Goal: Share content: Distribute website content to other platforms or users

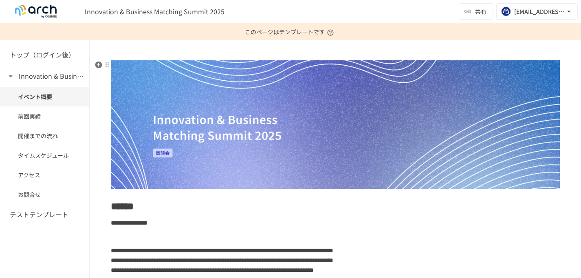
scroll to position [114, 0]
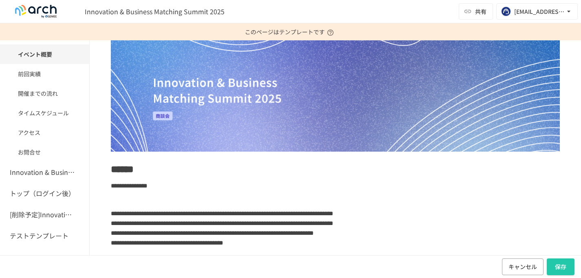
scroll to position [95, 0]
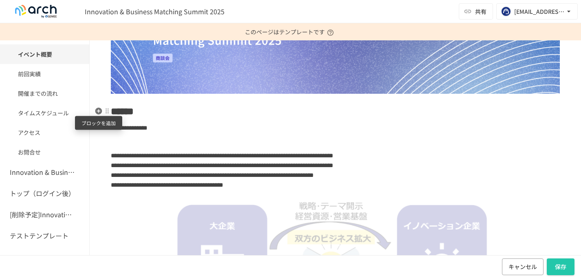
click at [99, 110] on icon "button" at bounding box center [98, 111] width 7 height 7
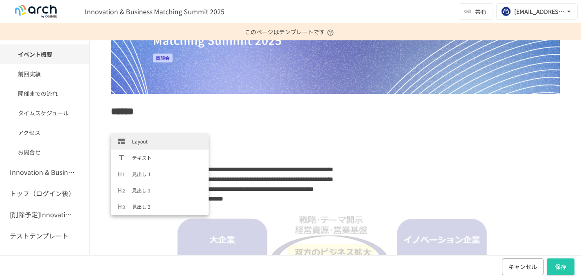
click at [143, 143] on span "Layout" at bounding box center [167, 141] width 70 height 8
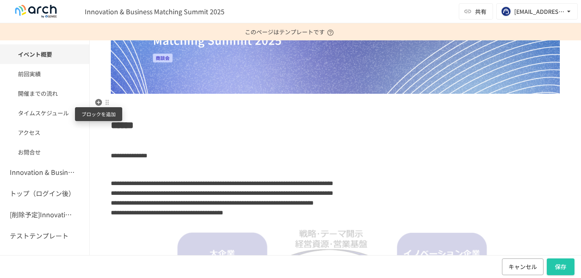
click at [99, 103] on icon "button" at bounding box center [98, 102] width 8 height 8
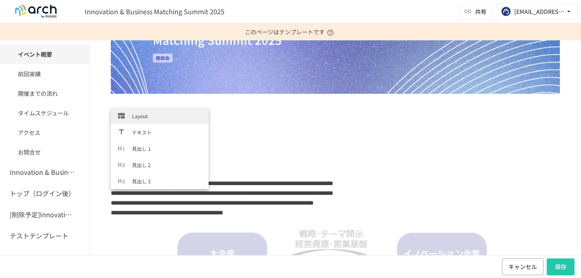
click at [140, 115] on span "Layout" at bounding box center [167, 116] width 70 height 8
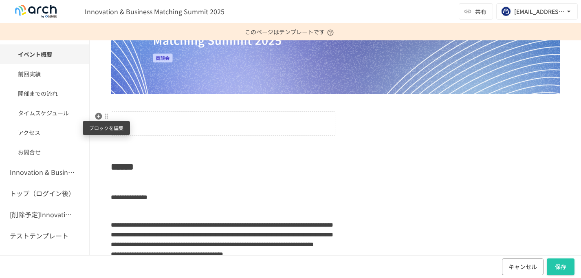
click at [106, 116] on div at bounding box center [106, 116] width 7 height 7
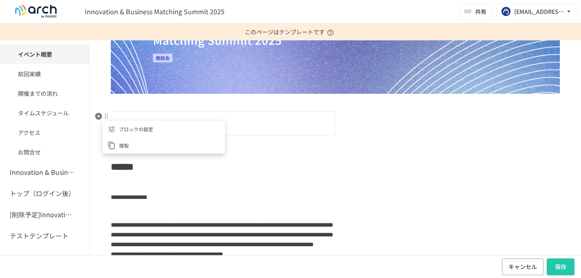
click at [126, 128] on span "ブロックの設定" at bounding box center [169, 129] width 101 height 8
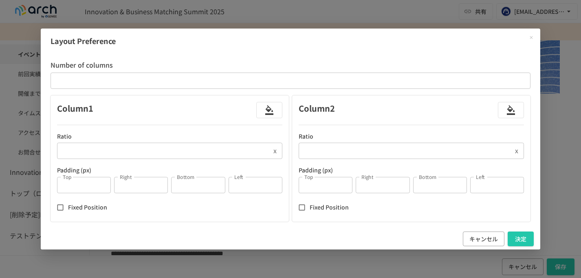
click at [152, 153] on input "*" at bounding box center [163, 151] width 213 height 16
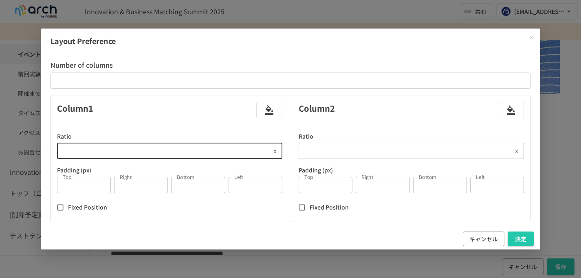
click at [152, 153] on input "*" at bounding box center [163, 151] width 213 height 16
type input "***"
click at [365, 152] on input "*" at bounding box center [405, 151] width 213 height 16
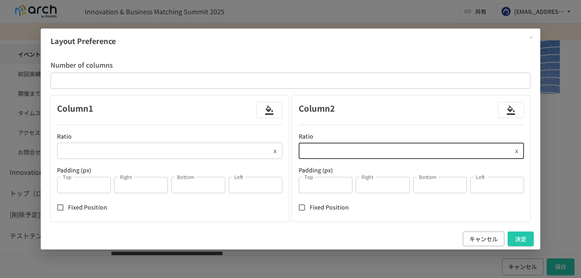
click at [365, 152] on input "*" at bounding box center [405, 151] width 213 height 16
type input "***"
click at [77, 189] on input "*" at bounding box center [84, 185] width 54 height 16
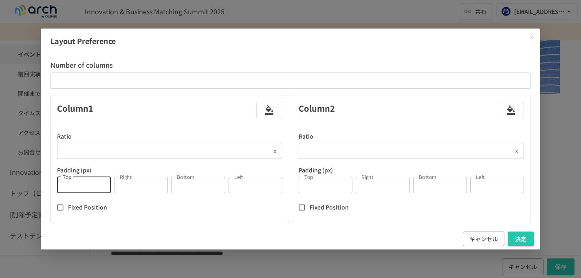
click at [77, 189] on input "*" at bounding box center [84, 185] width 54 height 16
click at [381, 187] on input "*" at bounding box center [383, 185] width 54 height 16
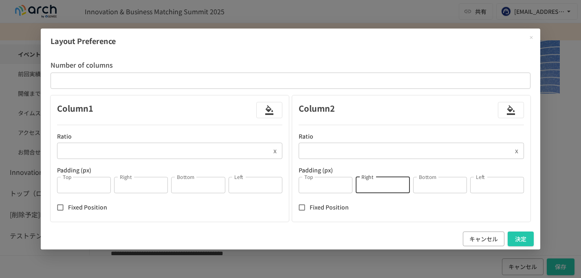
type input "*"
click at [329, 186] on input "*" at bounding box center [326, 185] width 54 height 16
type input "*"
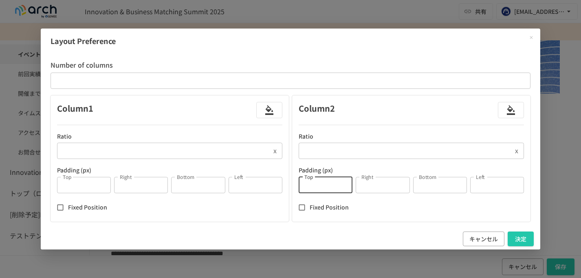
click at [435, 182] on input "*" at bounding box center [440, 185] width 54 height 16
type input "*"
click at [497, 185] on input "*" at bounding box center [497, 185] width 54 height 16
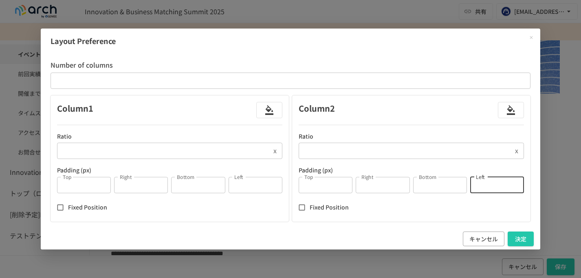
click at [497, 185] on input "*" at bounding box center [497, 185] width 54 height 16
type input "*"
click at [336, 206] on p "Fixed Position" at bounding box center [329, 206] width 39 height 9
click at [523, 235] on button "決定" at bounding box center [520, 238] width 26 height 15
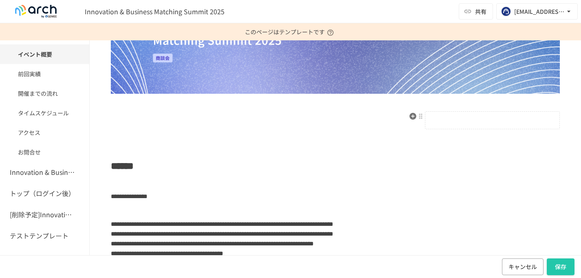
click at [464, 122] on p at bounding box center [492, 120] width 134 height 11
click at [422, 118] on div at bounding box center [420, 116] width 7 height 7
click at [435, 132] on span "ブロックの設定" at bounding box center [483, 129] width 101 height 8
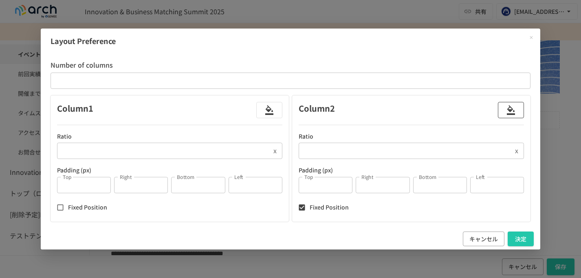
click at [509, 108] on icon "button" at bounding box center [511, 110] width 10 height 10
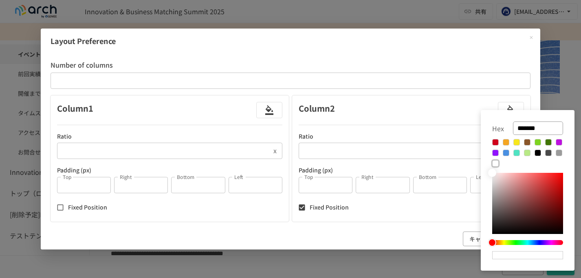
click at [542, 127] on input "*******" at bounding box center [538, 127] width 50 height 13
paste input "text"
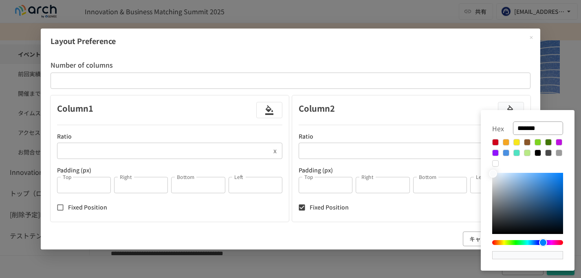
click at [536, 125] on input "*******" at bounding box center [538, 127] width 50 height 13
type input "*******"
click at [494, 50] on div at bounding box center [290, 139] width 581 height 278
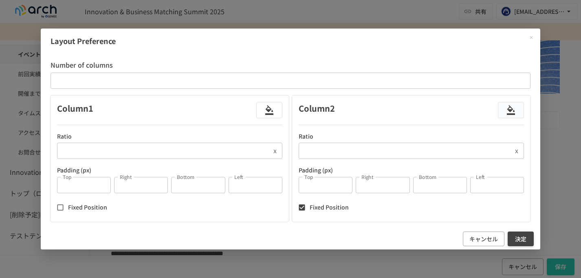
click at [516, 237] on button "決定" at bounding box center [520, 238] width 26 height 15
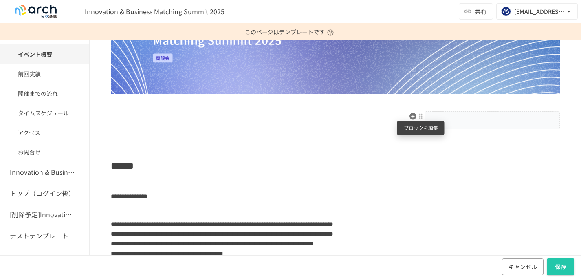
click at [421, 116] on div at bounding box center [420, 116] width 7 height 7
click at [431, 130] on div at bounding box center [427, 129] width 11 height 8
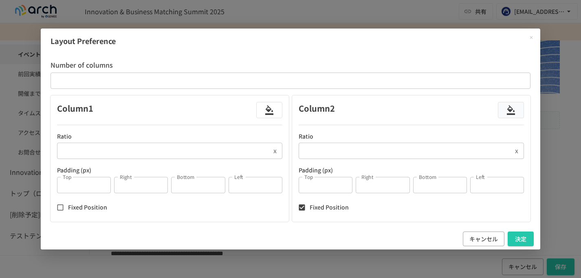
click at [530, 39] on icon "Close modal" at bounding box center [531, 37] width 3 height 3
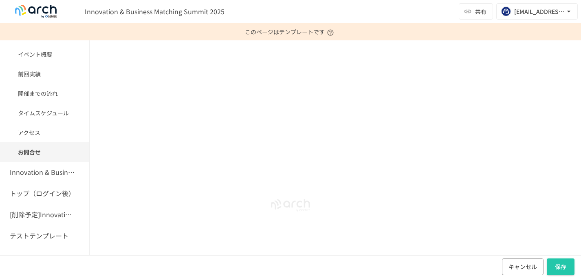
drag, startPoint x: 114, startPoint y: 164, endPoint x: 174, endPoint y: 284, distance: 134.6
click at [174, 277] on html "**********" at bounding box center [290, 139] width 581 height 278
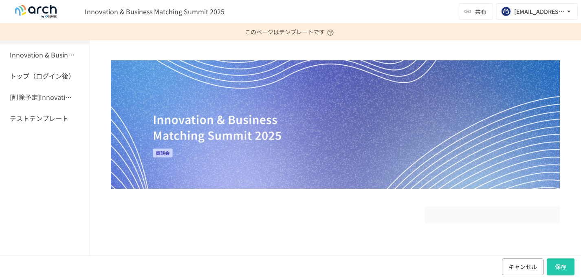
scroll to position [84, 0]
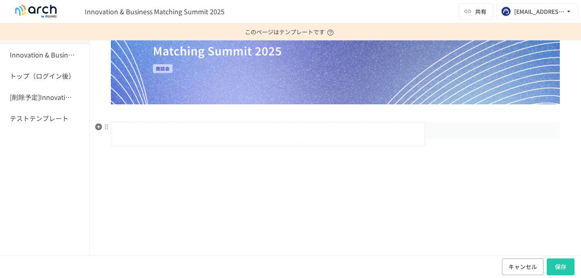
click at [184, 130] on p at bounding box center [267, 134] width 307 height 11
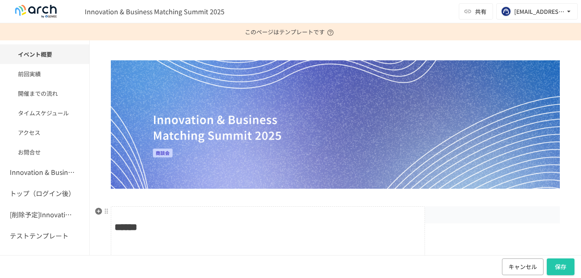
scroll to position [62, 0]
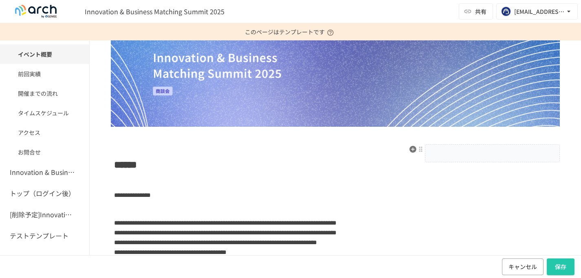
click at [463, 158] on p at bounding box center [492, 153] width 134 height 11
click at [490, 151] on p at bounding box center [492, 153] width 134 height 11
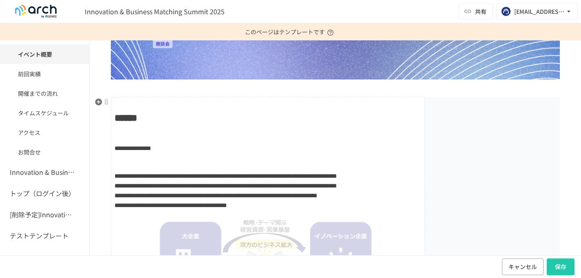
scroll to position [67, 0]
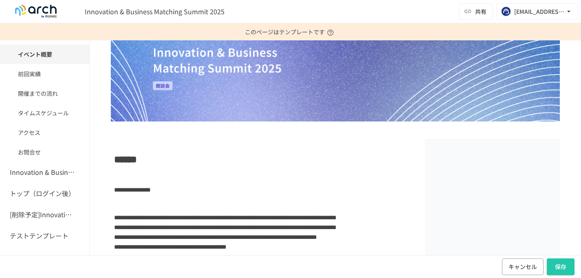
click at [347, 127] on div "Typeahead menu" at bounding box center [335, 130] width 449 height 11
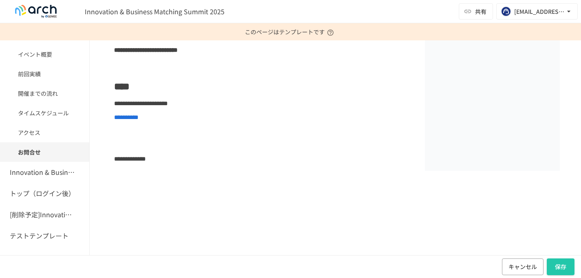
scroll to position [1248, 0]
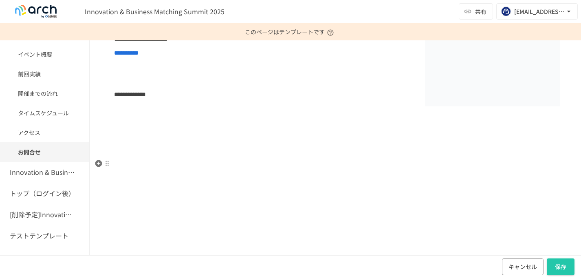
click at [360, 120] on p at bounding box center [335, 115] width 449 height 11
click at [256, 84] on h2 at bounding box center [335, 76] width 449 height 16
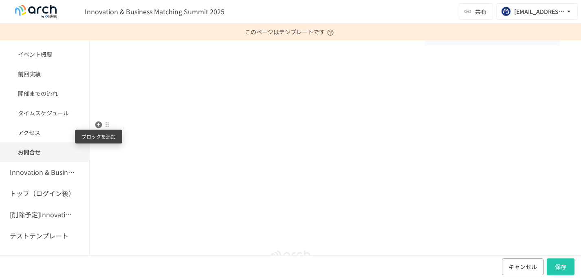
click at [99, 125] on icon "button" at bounding box center [98, 124] width 7 height 7
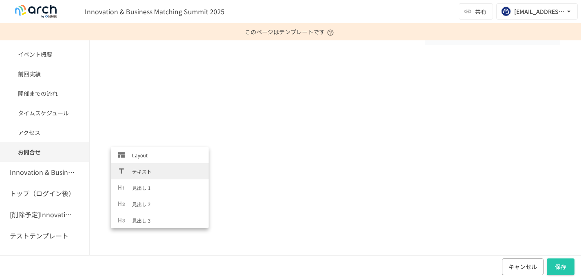
click at [136, 170] on span "テキスト" at bounding box center [167, 171] width 70 height 8
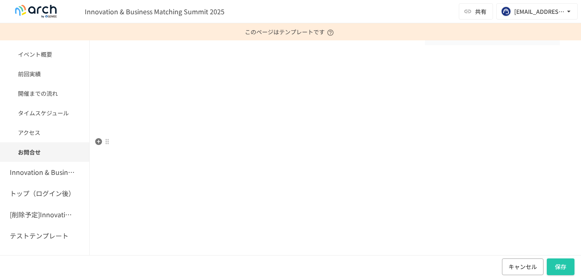
click at [149, 98] on p at bounding box center [335, 93] width 449 height 11
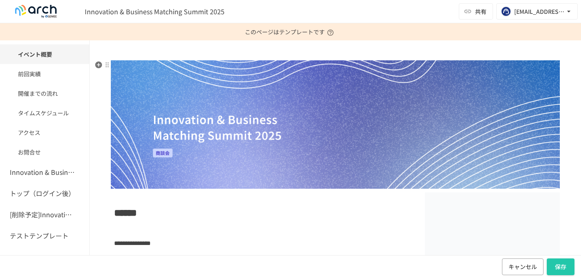
scroll to position [59, 0]
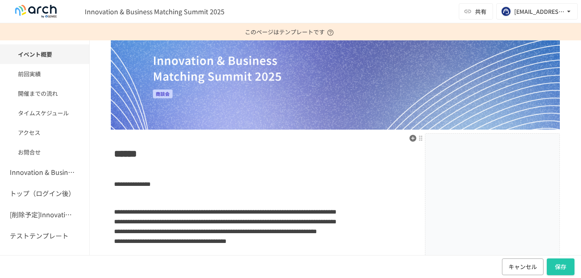
click at [443, 160] on p at bounding box center [492, 156] width 134 height 11
click at [352, 172] on p at bounding box center [267, 170] width 307 height 11
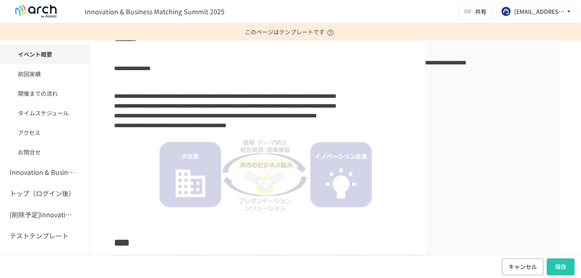
scroll to position [0, 0]
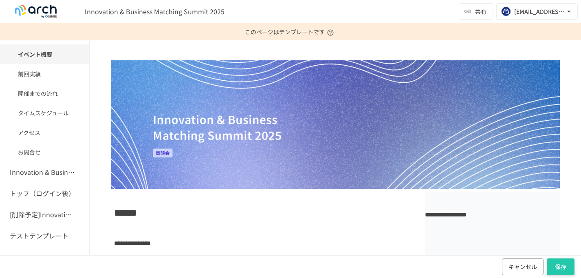
click at [561, 265] on button "保存" at bounding box center [561, 266] width 28 height 17
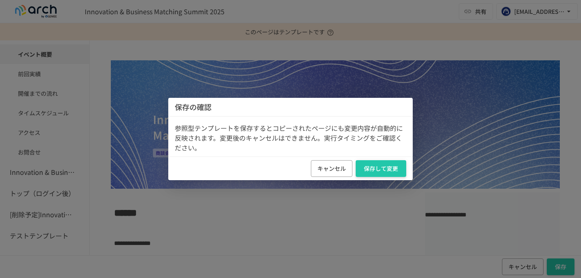
click at [388, 167] on button "保存して変更" at bounding box center [381, 168] width 51 height 17
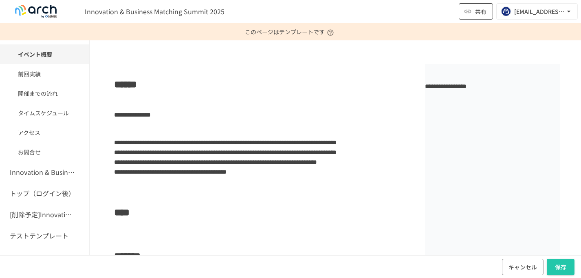
click at [475, 9] on span "共有" at bounding box center [480, 11] width 11 height 9
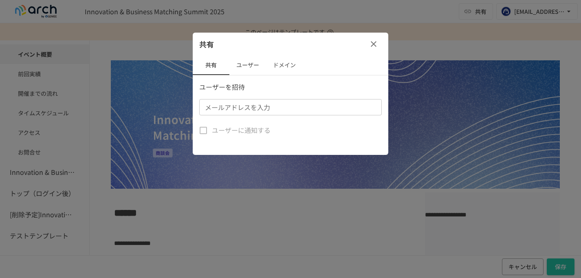
click at [249, 64] on button "ユーザー" at bounding box center [247, 65] width 37 height 20
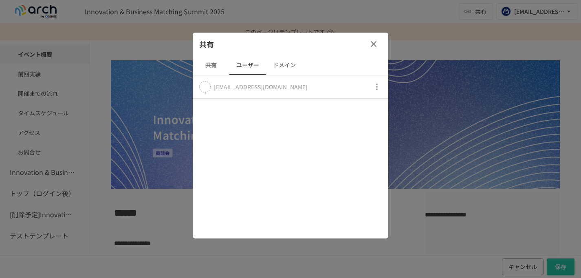
click at [377, 82] on icon "button" at bounding box center [377, 87] width 10 height 10
click at [281, 90] on div at bounding box center [290, 139] width 581 height 278
click at [205, 88] on icon at bounding box center [204, 86] width 5 height 5
click at [214, 65] on button "共有" at bounding box center [211, 65] width 37 height 20
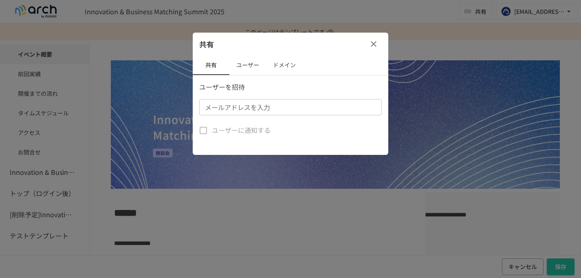
click at [371, 41] on icon "button" at bounding box center [374, 44] width 6 height 6
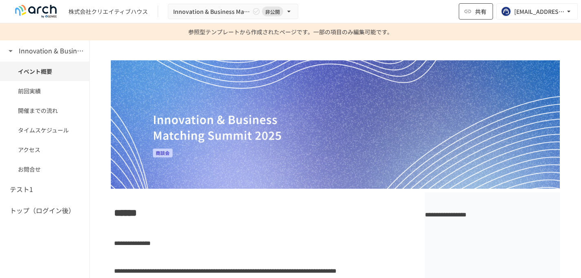
click at [479, 9] on span "共有" at bounding box center [480, 11] width 11 height 9
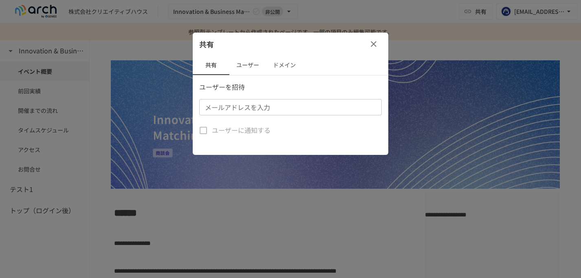
click at [249, 61] on button "ユーザー" at bounding box center [247, 65] width 37 height 20
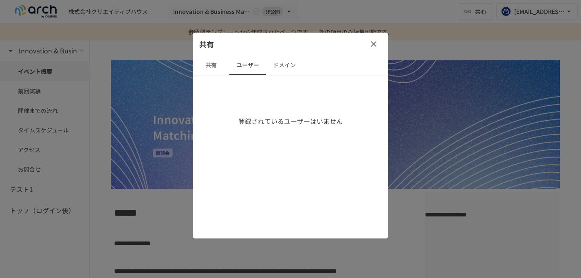
click at [204, 70] on button "共有" at bounding box center [211, 65] width 37 height 20
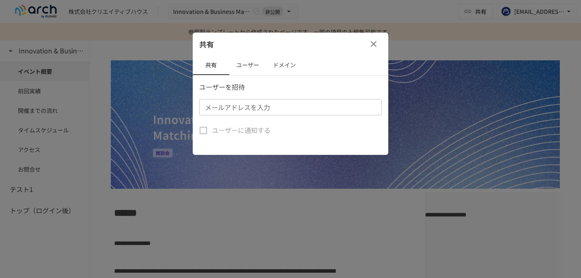
click at [230, 108] on div "メールアドレスを入力 メールアドレスを入力" at bounding box center [290, 107] width 182 height 16
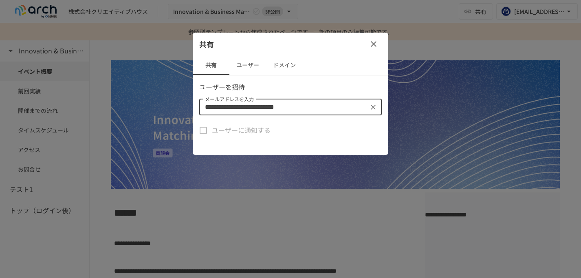
type input "**********"
click at [200, 130] on label "ユーザーに通知する" at bounding box center [233, 130] width 76 height 17
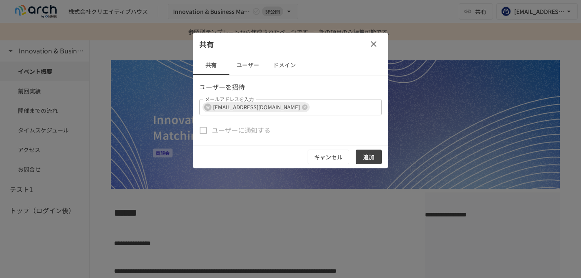
click at [367, 155] on button "追加" at bounding box center [369, 156] width 26 height 15
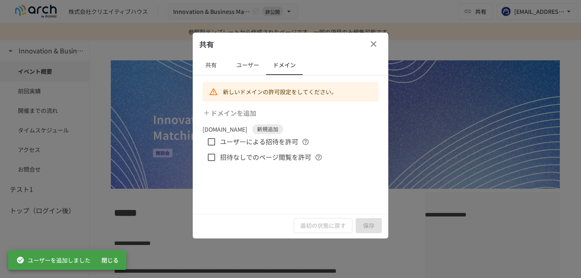
click at [245, 70] on button "ユーザー" at bounding box center [247, 65] width 37 height 20
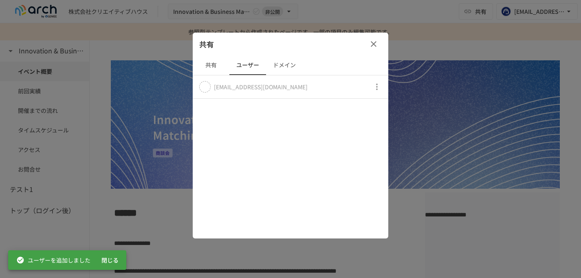
click at [376, 86] on icon "button" at bounding box center [377, 87] width 10 height 10
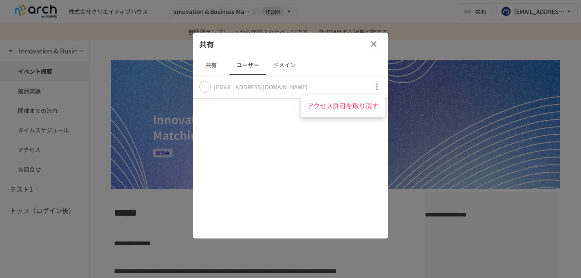
click at [289, 86] on div at bounding box center [290, 139] width 581 height 278
click at [208, 84] on icon at bounding box center [205, 87] width 8 height 8
click at [215, 67] on button "共有" at bounding box center [211, 65] width 37 height 20
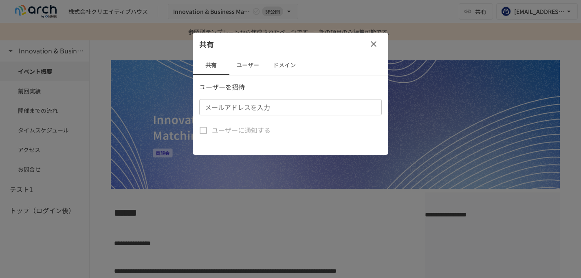
click at [288, 64] on button "ドメイン" at bounding box center [284, 65] width 37 height 20
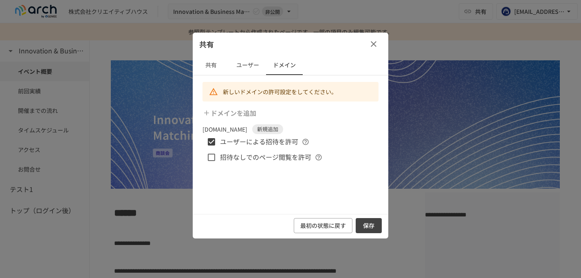
click at [368, 225] on button "保存" at bounding box center [369, 225] width 26 height 15
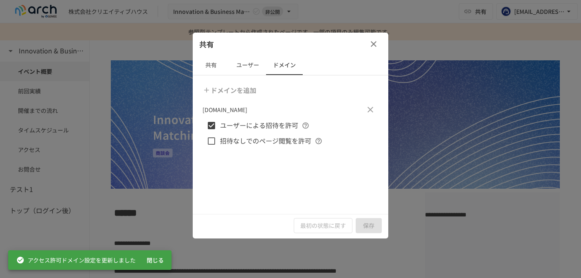
click at [254, 64] on button "ユーザー" at bounding box center [247, 65] width 37 height 20
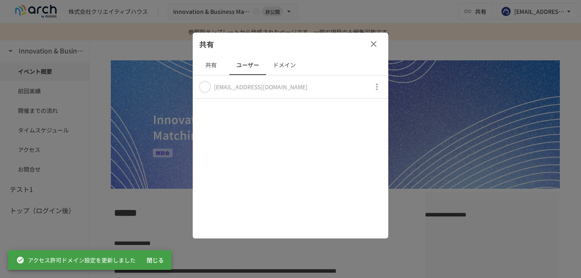
click at [377, 86] on icon "button" at bounding box center [377, 86] width 2 height 7
click at [377, 86] on div at bounding box center [290, 139] width 581 height 278
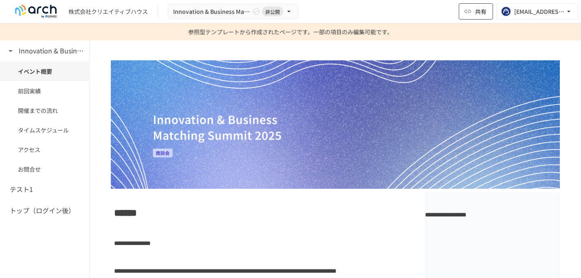
click at [480, 13] on span "共有" at bounding box center [480, 11] width 11 height 9
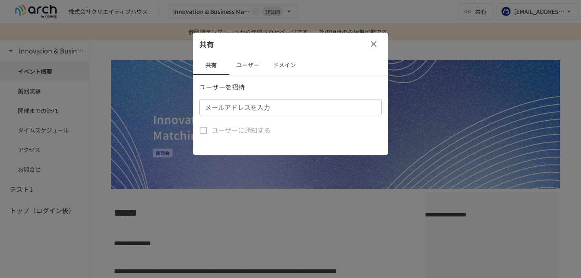
click at [246, 66] on button "ユーザー" at bounding box center [247, 65] width 37 height 20
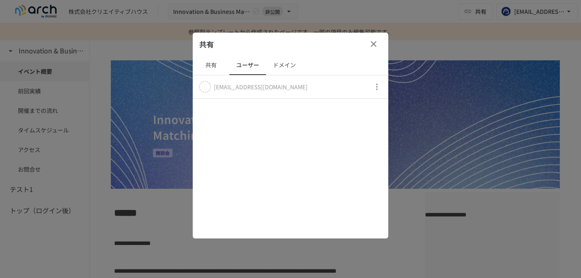
click at [285, 64] on button "ドメイン" at bounding box center [284, 65] width 37 height 20
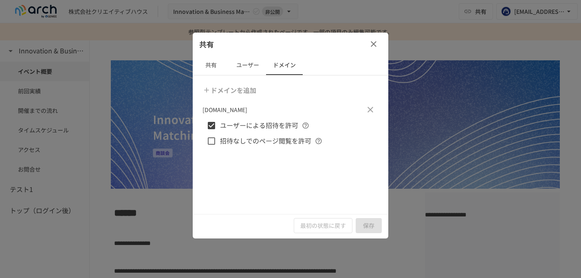
click at [244, 62] on button "ユーザー" at bounding box center [247, 65] width 37 height 20
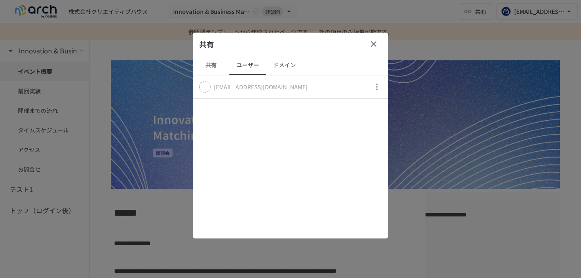
click at [377, 82] on icon "button" at bounding box center [377, 87] width 10 height 10
click at [209, 68] on div at bounding box center [290, 139] width 581 height 278
click at [209, 68] on button "共有" at bounding box center [211, 65] width 37 height 20
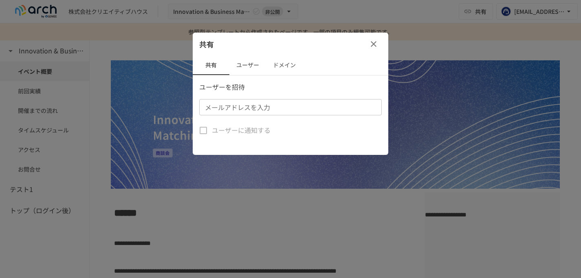
click at [249, 66] on button "ユーザー" at bounding box center [247, 65] width 37 height 20
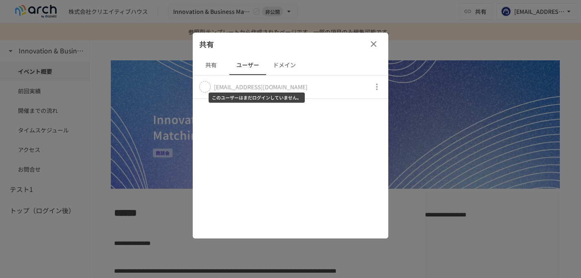
click at [268, 86] on div "[EMAIL_ADDRESS][DOMAIN_NAME]" at bounding box center [261, 87] width 94 height 8
click at [379, 83] on icon "button" at bounding box center [377, 87] width 10 height 10
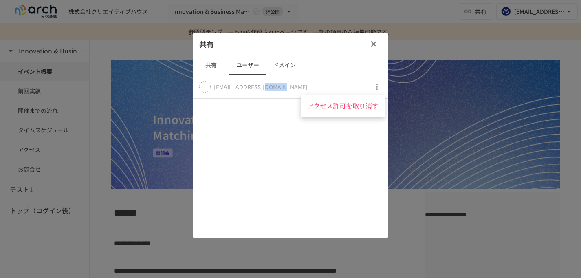
click at [206, 68] on div at bounding box center [290, 139] width 581 height 278
click at [209, 67] on button "共有" at bounding box center [211, 65] width 37 height 20
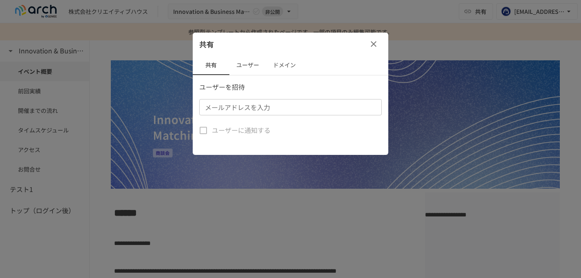
click at [245, 66] on button "ユーザー" at bounding box center [247, 65] width 37 height 20
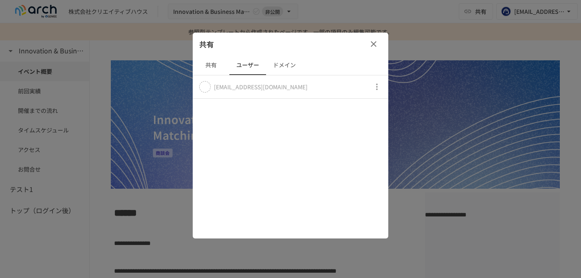
click at [287, 65] on button "ドメイン" at bounding box center [284, 65] width 37 height 20
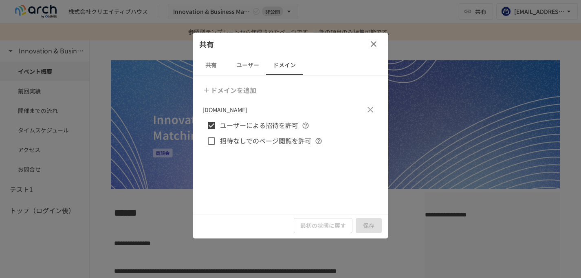
click at [209, 64] on button "共有" at bounding box center [211, 65] width 37 height 20
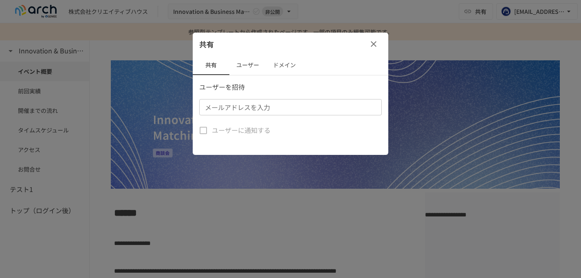
click at [226, 107] on div "メールアドレスを入力 メールアドレスを入力" at bounding box center [290, 107] width 182 height 16
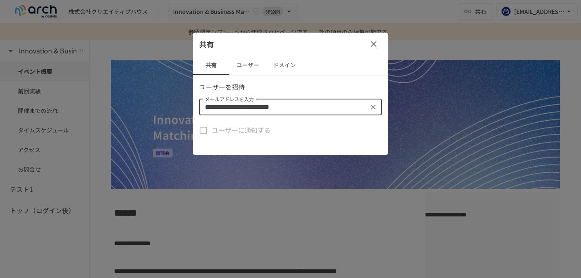
type input "**********"
click at [205, 130] on label "ユーザーに通知する" at bounding box center [233, 130] width 76 height 17
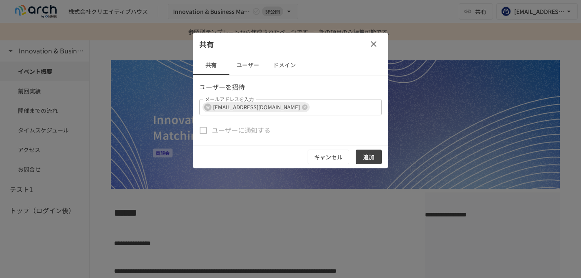
click at [366, 156] on button "追加" at bounding box center [369, 156] width 26 height 15
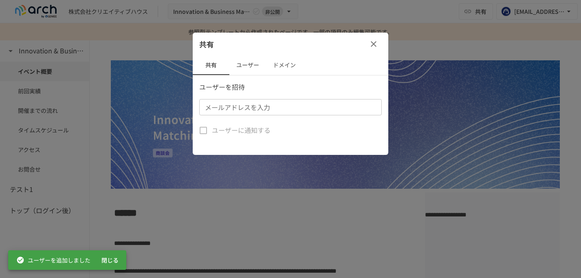
click at [248, 66] on button "ユーザー" at bounding box center [247, 65] width 37 height 20
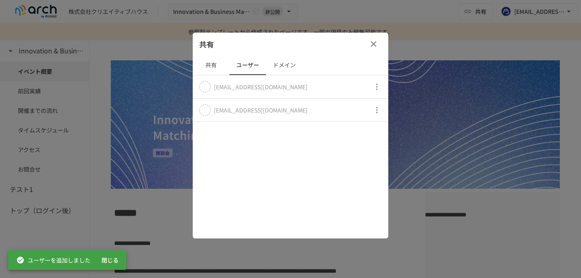
click at [380, 110] on icon "button" at bounding box center [377, 110] width 10 height 10
click at [293, 115] on div at bounding box center [290, 139] width 581 height 278
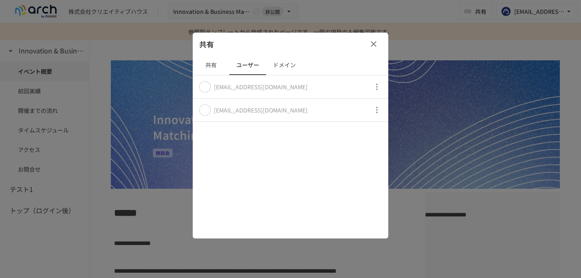
click at [286, 62] on button "ドメイン" at bounding box center [284, 65] width 37 height 20
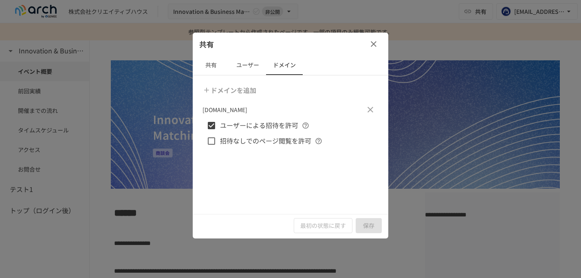
click at [246, 65] on button "ユーザー" at bounding box center [247, 65] width 37 height 20
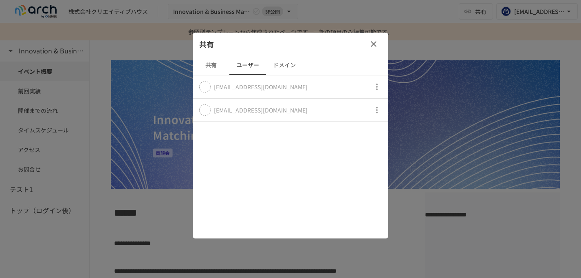
click at [212, 66] on button "共有" at bounding box center [211, 65] width 37 height 20
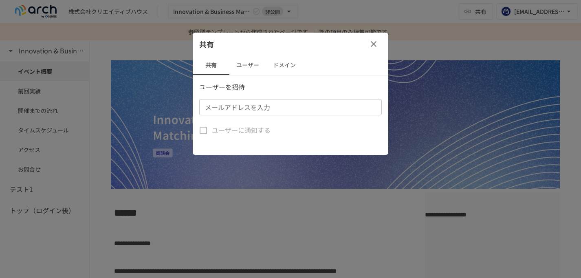
click at [371, 45] on icon "button" at bounding box center [374, 44] width 10 height 10
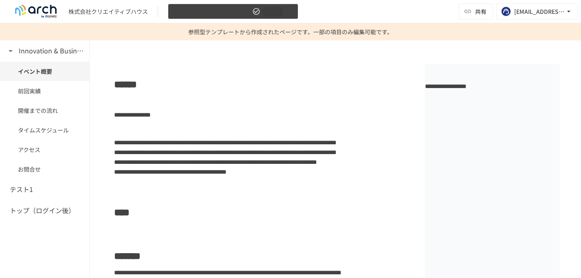
click at [278, 11] on span "非公開" at bounding box center [272, 11] width 21 height 9
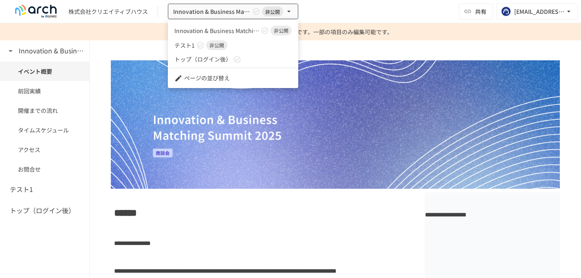
click at [278, 30] on span "非公開" at bounding box center [280, 30] width 21 height 7
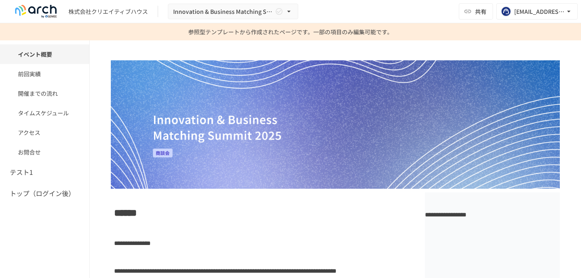
click at [121, 216] on span "******" at bounding box center [125, 213] width 23 height 10
click at [481, 12] on span "共有" at bounding box center [480, 11] width 11 height 9
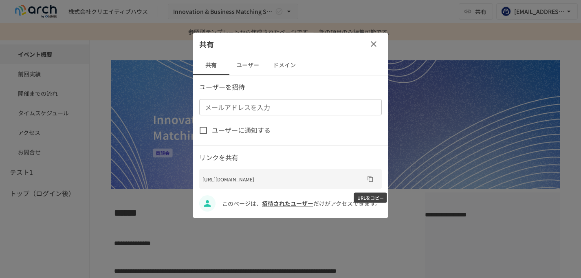
click at [372, 177] on icon "URLをコピー" at bounding box center [370, 179] width 7 height 7
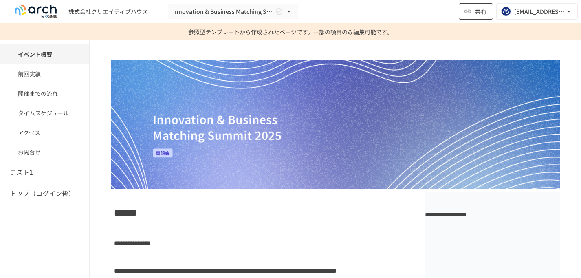
click at [476, 13] on span "共有" at bounding box center [480, 11] width 11 height 9
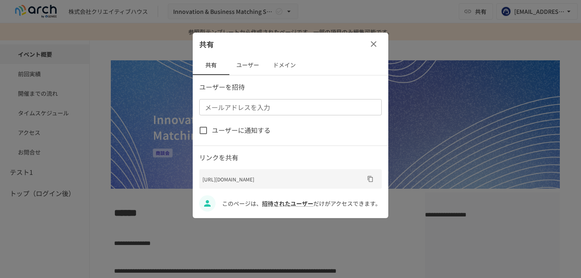
click at [248, 66] on button "ユーザー" at bounding box center [247, 65] width 37 height 20
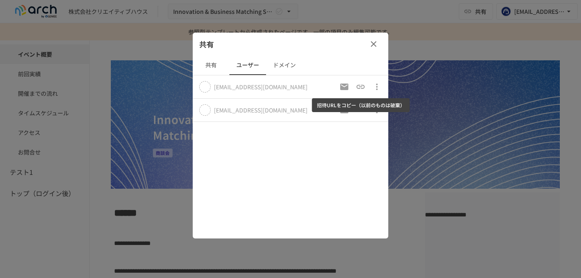
click at [358, 87] on icon "招待URLをコピー（以前のものは破棄）" at bounding box center [361, 87] width 10 height 10
click at [379, 83] on icon "button" at bounding box center [377, 87] width 10 height 10
click at [360, 86] on div at bounding box center [290, 139] width 581 height 278
click at [206, 89] on icon at bounding box center [204, 86] width 5 height 5
click at [358, 85] on icon "招待URLをコピー（以前のものは破棄）" at bounding box center [360, 87] width 8 height 4
